Goal: Task Accomplishment & Management: Complete application form

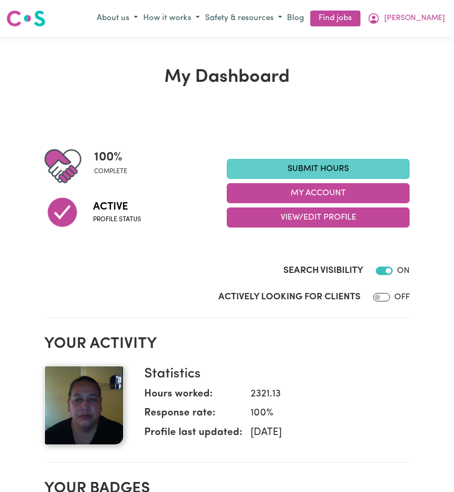
click at [292, 170] on link "Submit Hours" at bounding box center [318, 169] width 183 height 20
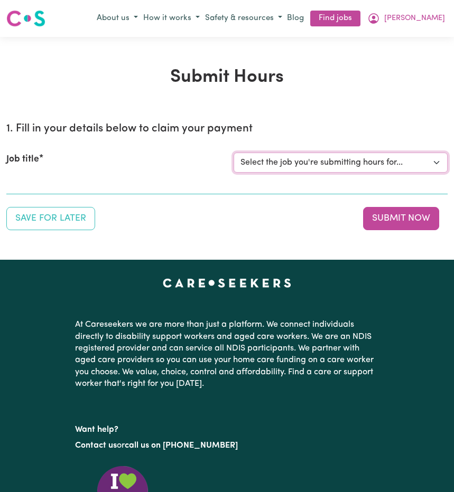
select select "14212"
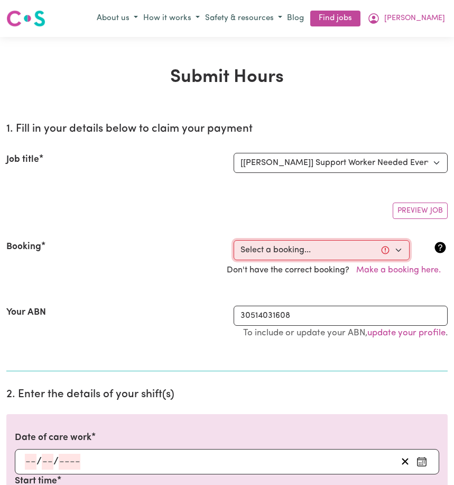
select select "346965"
type input "[DATE]"
type input "26"
type input "8"
type input "2025"
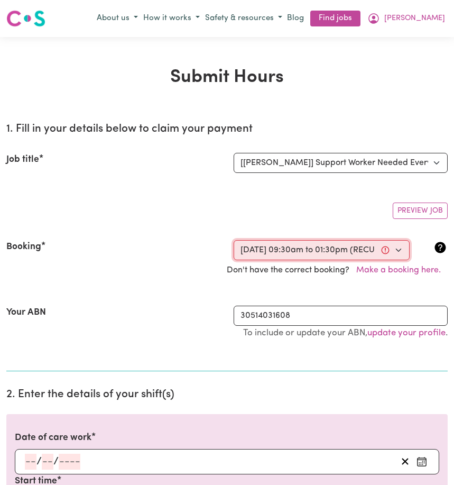
type input "09:30"
type input "9"
type input "30"
select select "am"
type input "13:30"
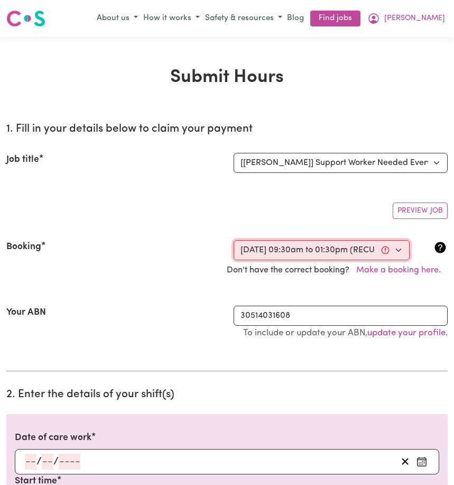
type input "1"
type input "30"
select select "pm"
select select "45-Weekday"
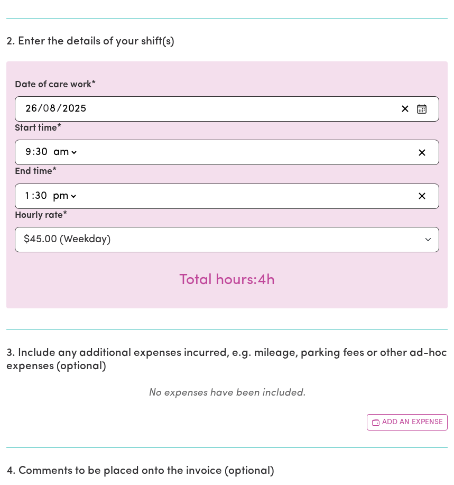
scroll to position [436, 0]
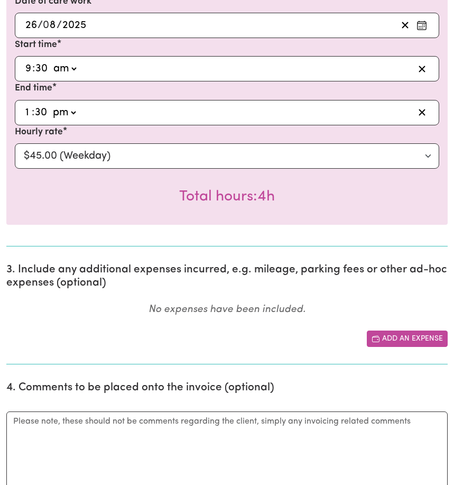
click at [417, 338] on button "Add an expense" at bounding box center [407, 338] width 81 height 16
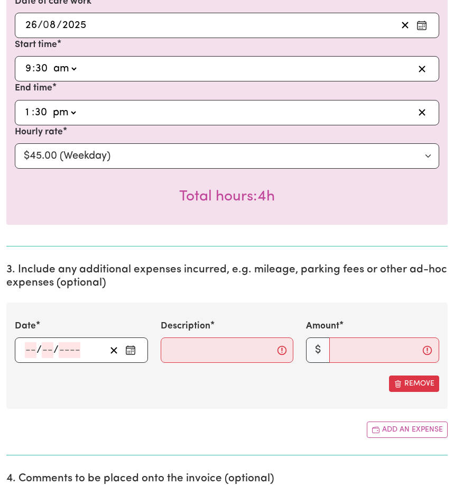
click at [131, 348] on icon "Enter the date of expense" at bounding box center [130, 348] width 8 height 0
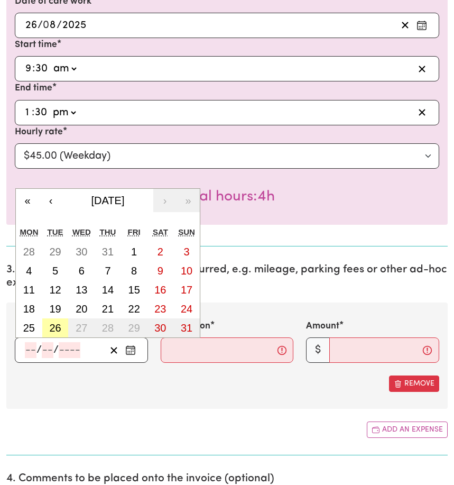
click at [58, 332] on abbr "26" at bounding box center [55, 328] width 12 height 12
type input "[DATE]"
type input "26"
type input "8"
type input "2025"
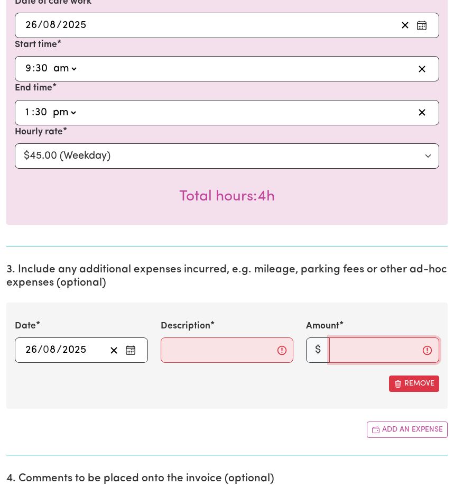
click at [347, 353] on input "Amount" at bounding box center [384, 349] width 110 height 25
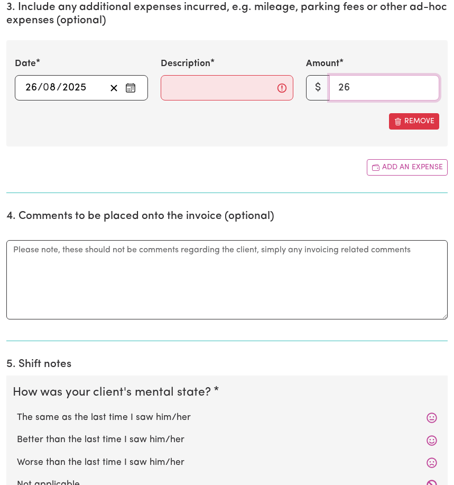
scroll to position [606, 0]
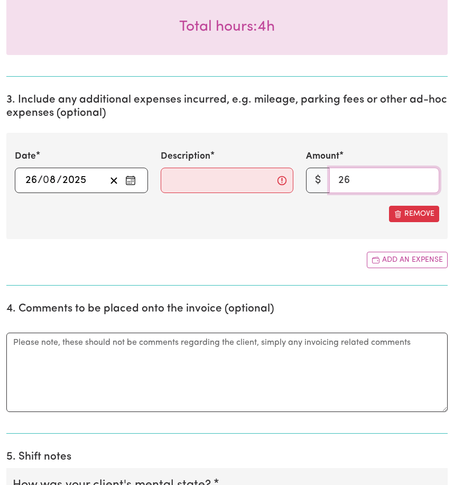
type input "26"
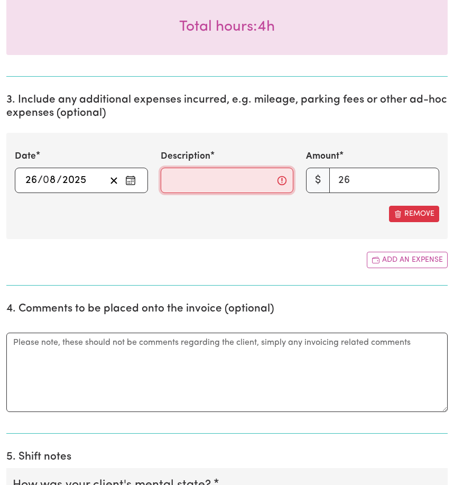
click at [177, 183] on input "Description" at bounding box center [227, 179] width 133 height 25
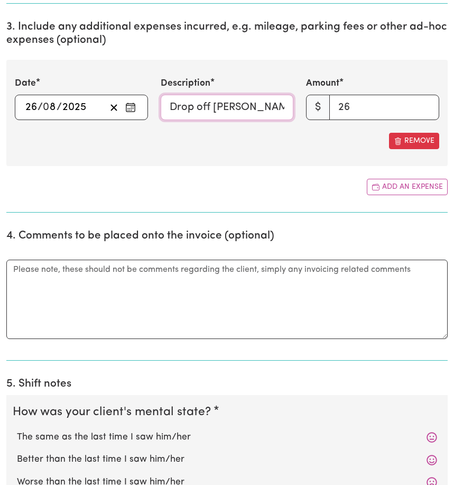
scroll to position [771, 0]
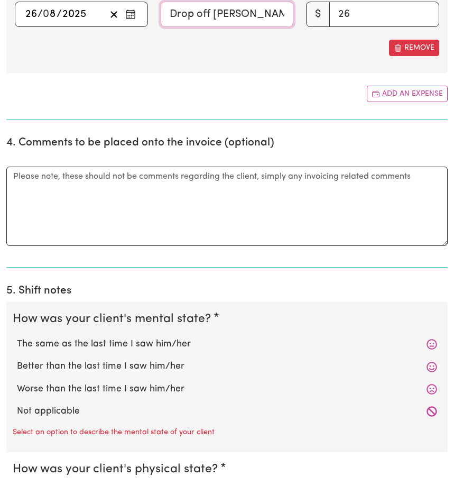
type input "Drop off [PERSON_NAME] to work and shopping"
click at [46, 416] on label "Not applicable" at bounding box center [227, 411] width 420 height 14
click at [17, 404] on input "Not applicable" at bounding box center [16, 404] width 1 height 1
radio input "true"
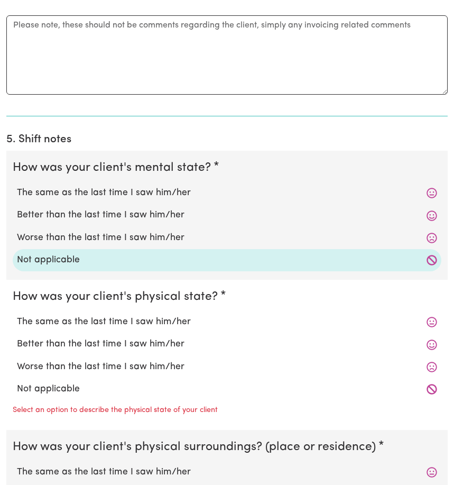
scroll to position [1000, 0]
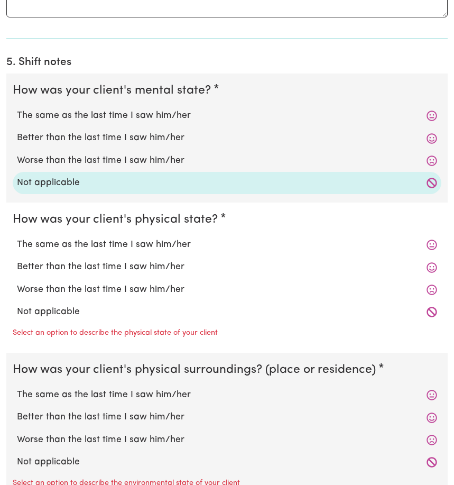
click at [52, 316] on label "Not applicable" at bounding box center [227, 312] width 420 height 14
click at [17, 305] on input "Not applicable" at bounding box center [16, 304] width 1 height 1
radio input "true"
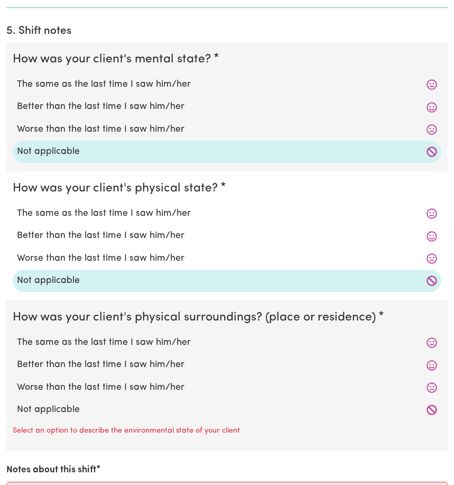
scroll to position [1129, 0]
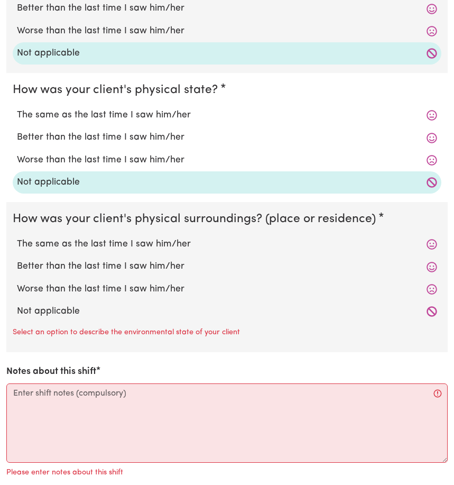
click at [50, 318] on label "Not applicable" at bounding box center [227, 311] width 420 height 14
click at [17, 304] on input "Not applicable" at bounding box center [16, 304] width 1 height 1
radio input "true"
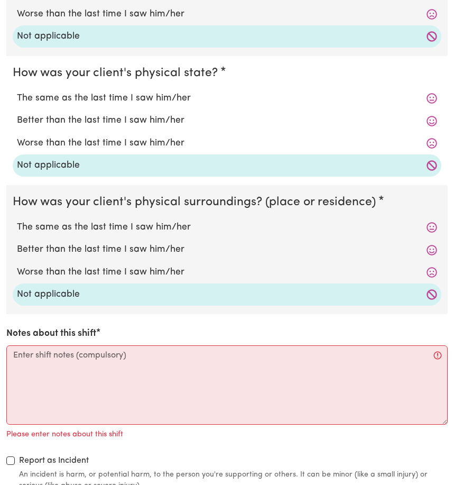
scroll to position [1200, 0]
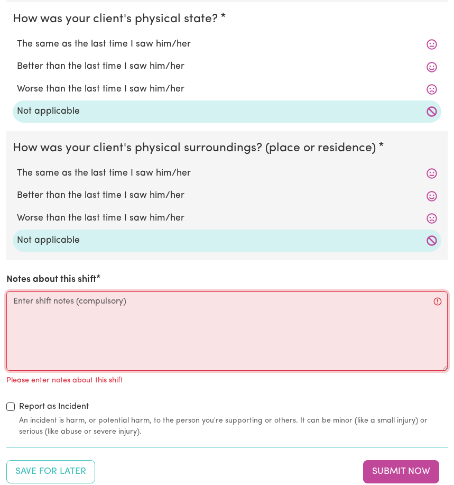
click at [21, 313] on textarea "Notes about this shift" at bounding box center [226, 330] width 441 height 79
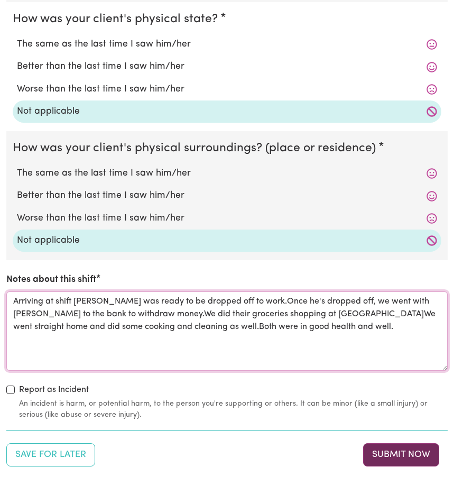
type textarea "Arriving at shift [PERSON_NAME] was ready to be dropped off to work.Once he's d…"
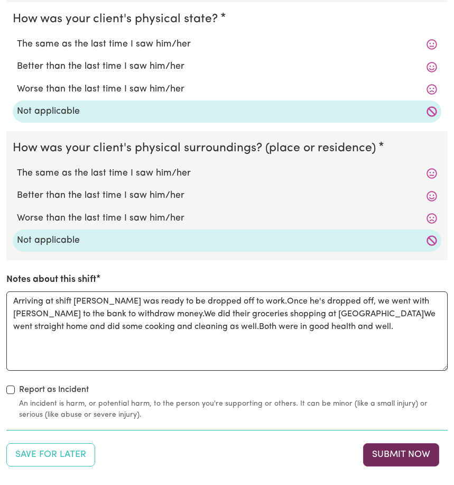
click at [382, 458] on button "Submit Now" at bounding box center [401, 454] width 76 height 23
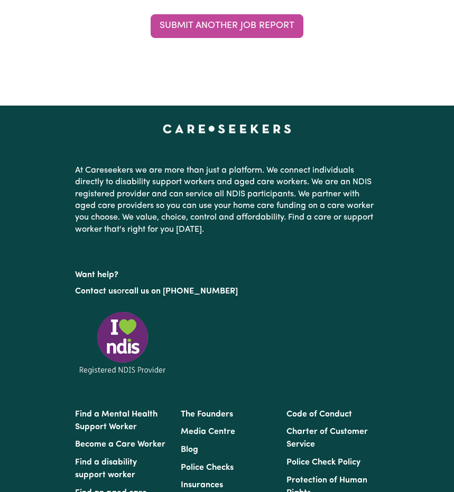
scroll to position [0, 0]
